Goal: Task Accomplishment & Management: Complete application form

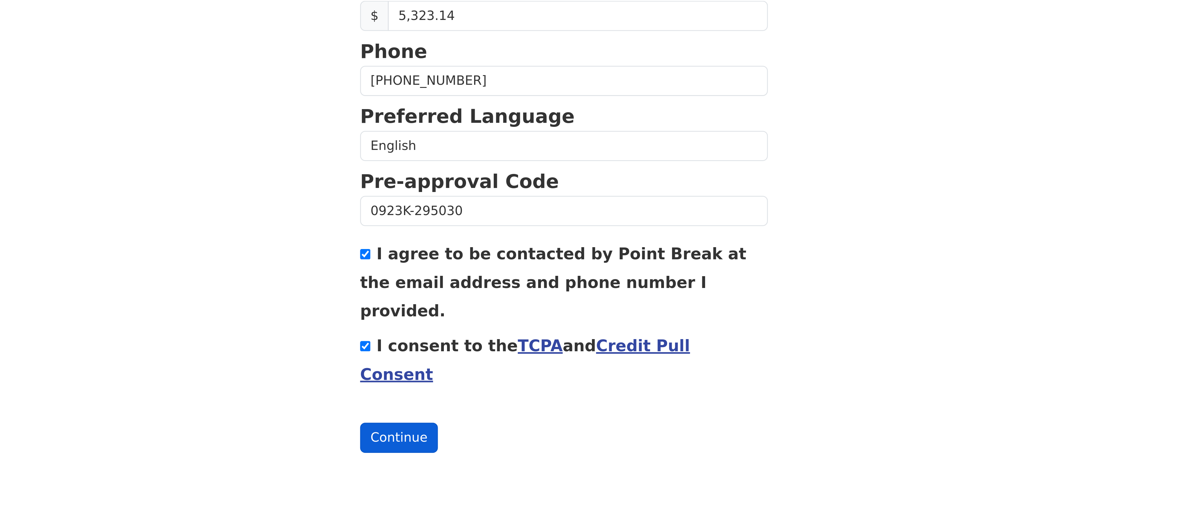
click at [410, 483] on button "Continue" at bounding box center [411, 489] width 31 height 12
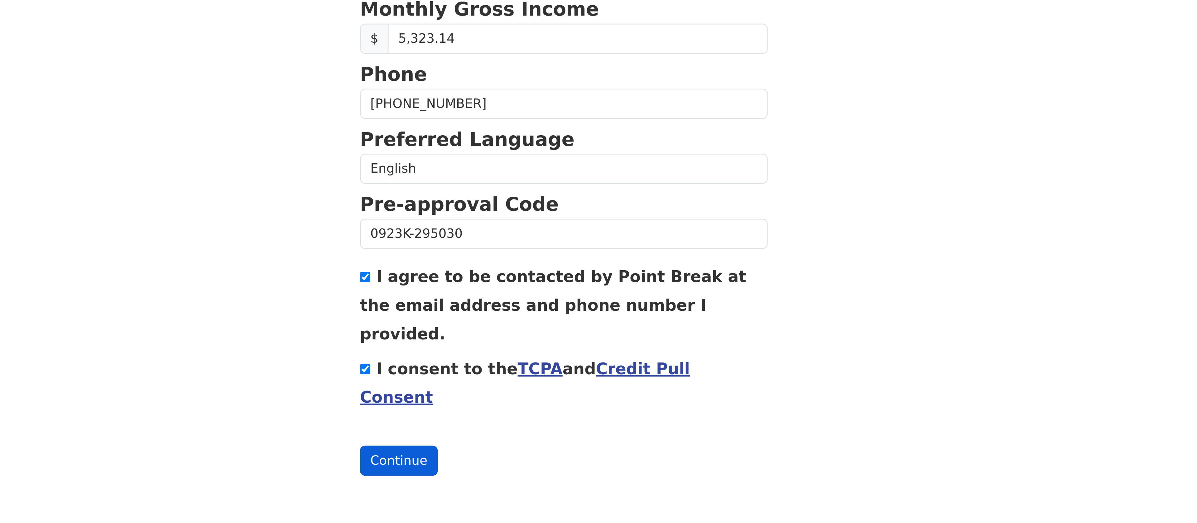
click at [413, 492] on button "Continue" at bounding box center [411, 498] width 31 height 12
click at [409, 492] on button "Continue" at bounding box center [411, 498] width 31 height 12
click at [404, 492] on button "Continue" at bounding box center [411, 498] width 31 height 12
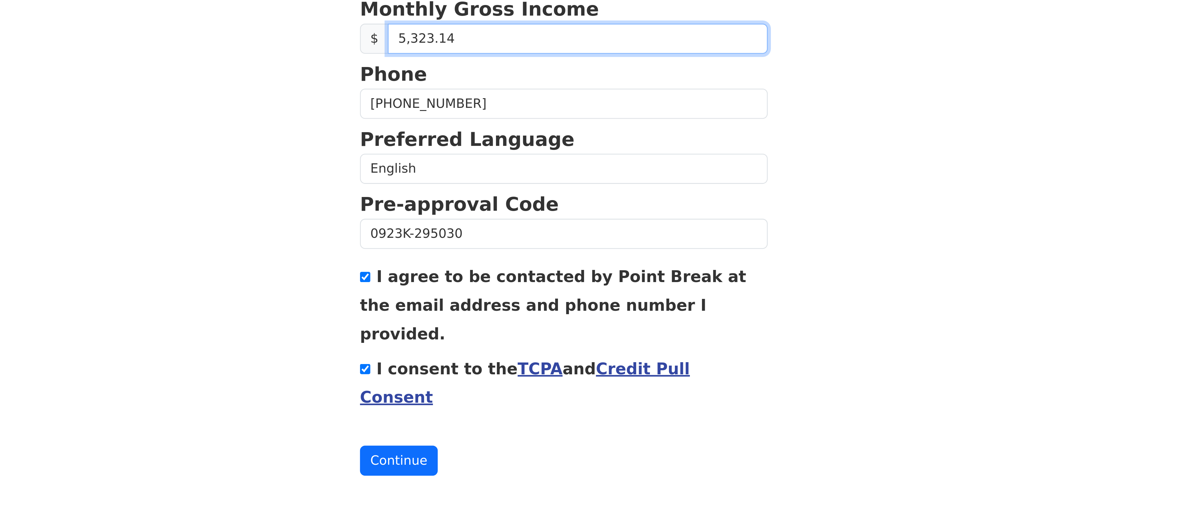
click at [417, 338] on input "5,323.14" at bounding box center [481, 333] width 149 height 12
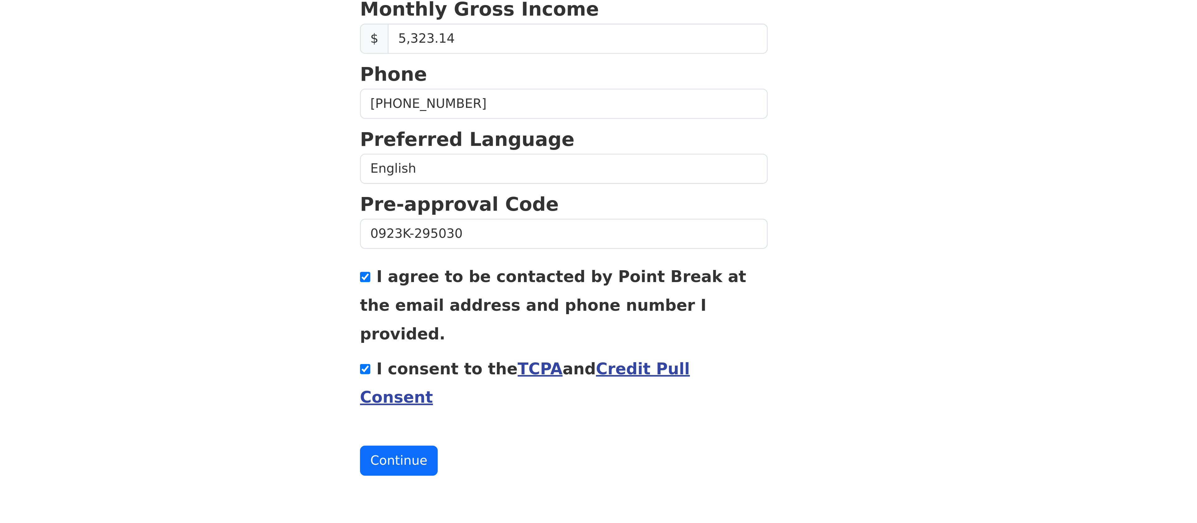
click at [315, 350] on body "First Name Claudia Last Name Boizeau Email Address claudiaboizeau@gmail.com Re-…" at bounding box center [598, 261] width 1197 height 523
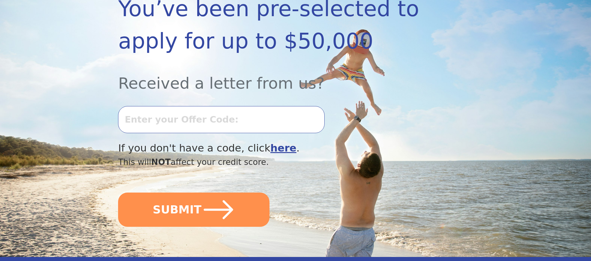
scroll to position [120, 0]
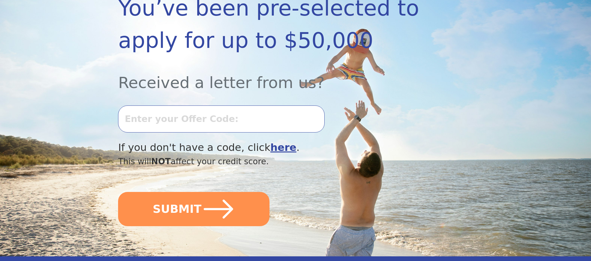
drag, startPoint x: 1195, startPoint y: 3, endPoint x: 245, endPoint y: 118, distance: 957.2
click at [245, 118] on input "text" at bounding box center [221, 119] width 206 height 27
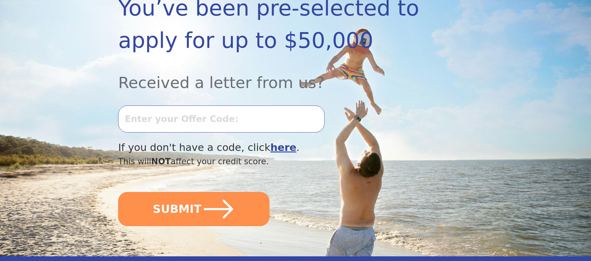
click at [165, 124] on input "text" at bounding box center [221, 119] width 206 height 27
type input "0923K-295030"
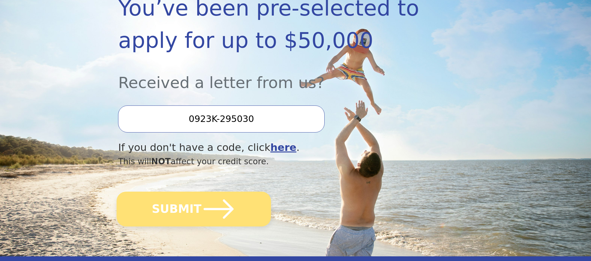
click at [228, 202] on icon "submit" at bounding box center [219, 209] width 34 height 34
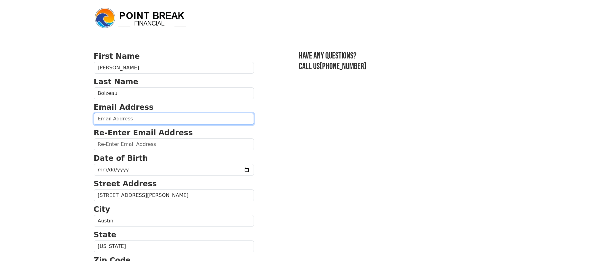
click at [168, 118] on input "email" at bounding box center [174, 119] width 160 height 12
type input "[EMAIL_ADDRESS][DOMAIN_NAME]"
type input "claudiaboizeau@gmail.com"
type input "(737) 205-9320"
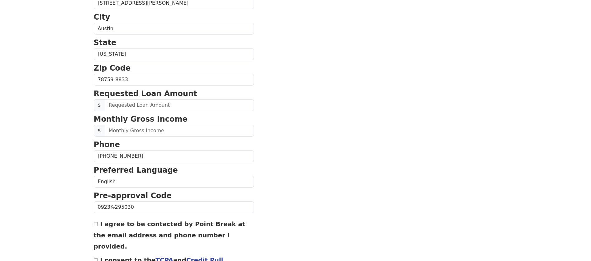
scroll to position [218, 0]
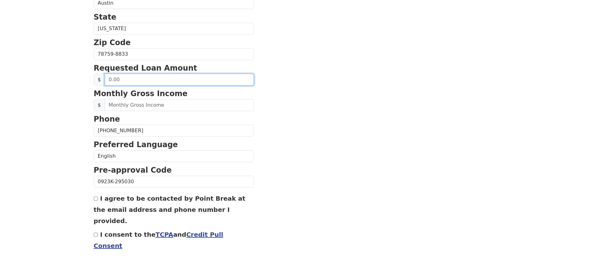
click at [168, 83] on input "text" at bounding box center [179, 80] width 149 height 12
click at [168, 83] on input "25.00" at bounding box center [179, 80] width 149 height 12
type input "25,000.00"
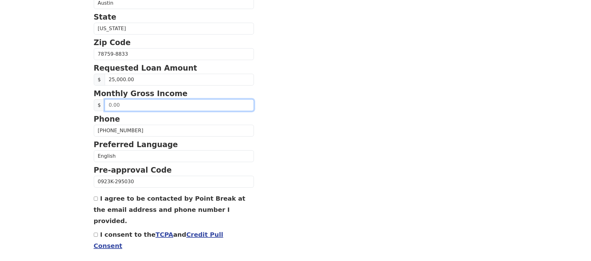
click at [169, 106] on input "text" at bounding box center [179, 105] width 149 height 12
paste input "5,323.14"
type input "5,323.14"
click at [95, 200] on input "I agree to be contacted by Point Break at the email address and phone number I …" at bounding box center [96, 199] width 4 height 4
checkbox input "true"
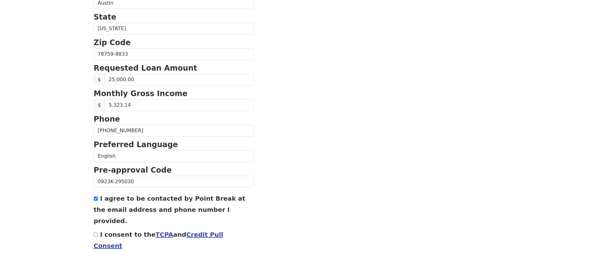
click at [95, 233] on input "I consent to the TCPA and Credit Pull Consent" at bounding box center [96, 235] width 4 height 4
checkbox input "true"
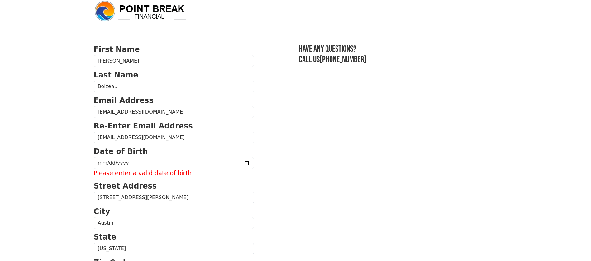
scroll to position [0, 0]
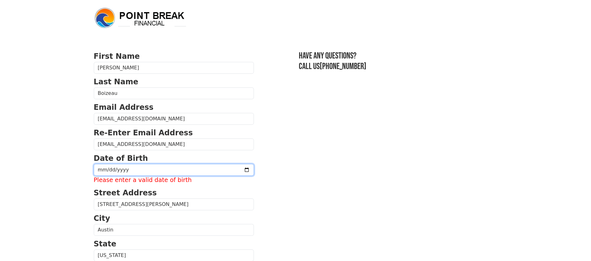
click at [221, 165] on input "date" at bounding box center [174, 170] width 160 height 12
type input "1972-07-30"
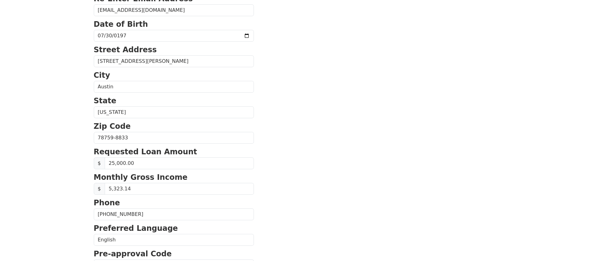
scroll to position [235, 0]
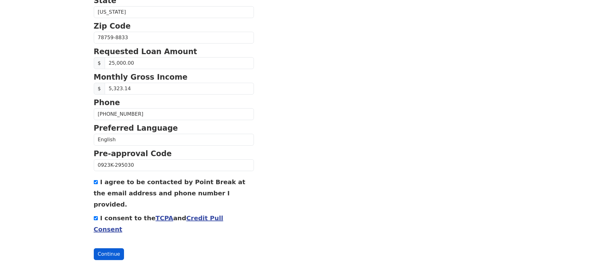
click at [107, 249] on button "Continue" at bounding box center [109, 255] width 31 height 12
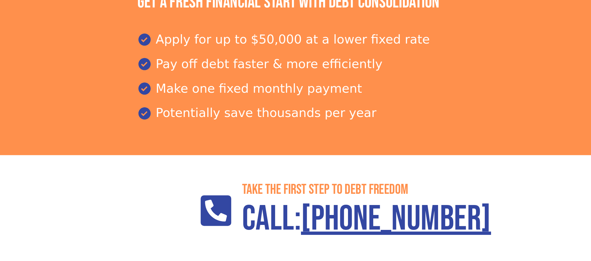
scroll to position [925, 0]
